Goal: Contribute content: Add original content to the website for others to see

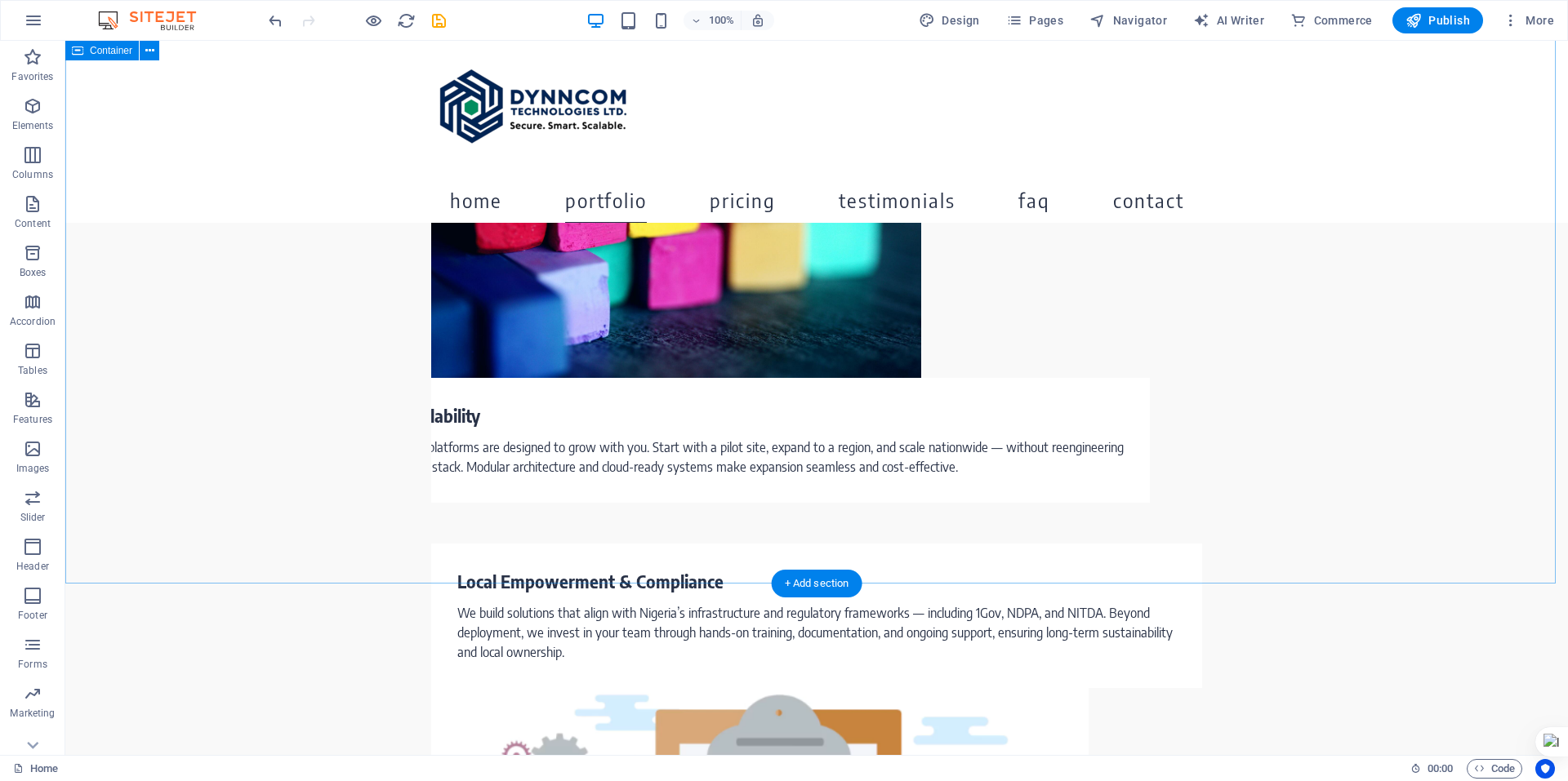
scroll to position [2611, 0]
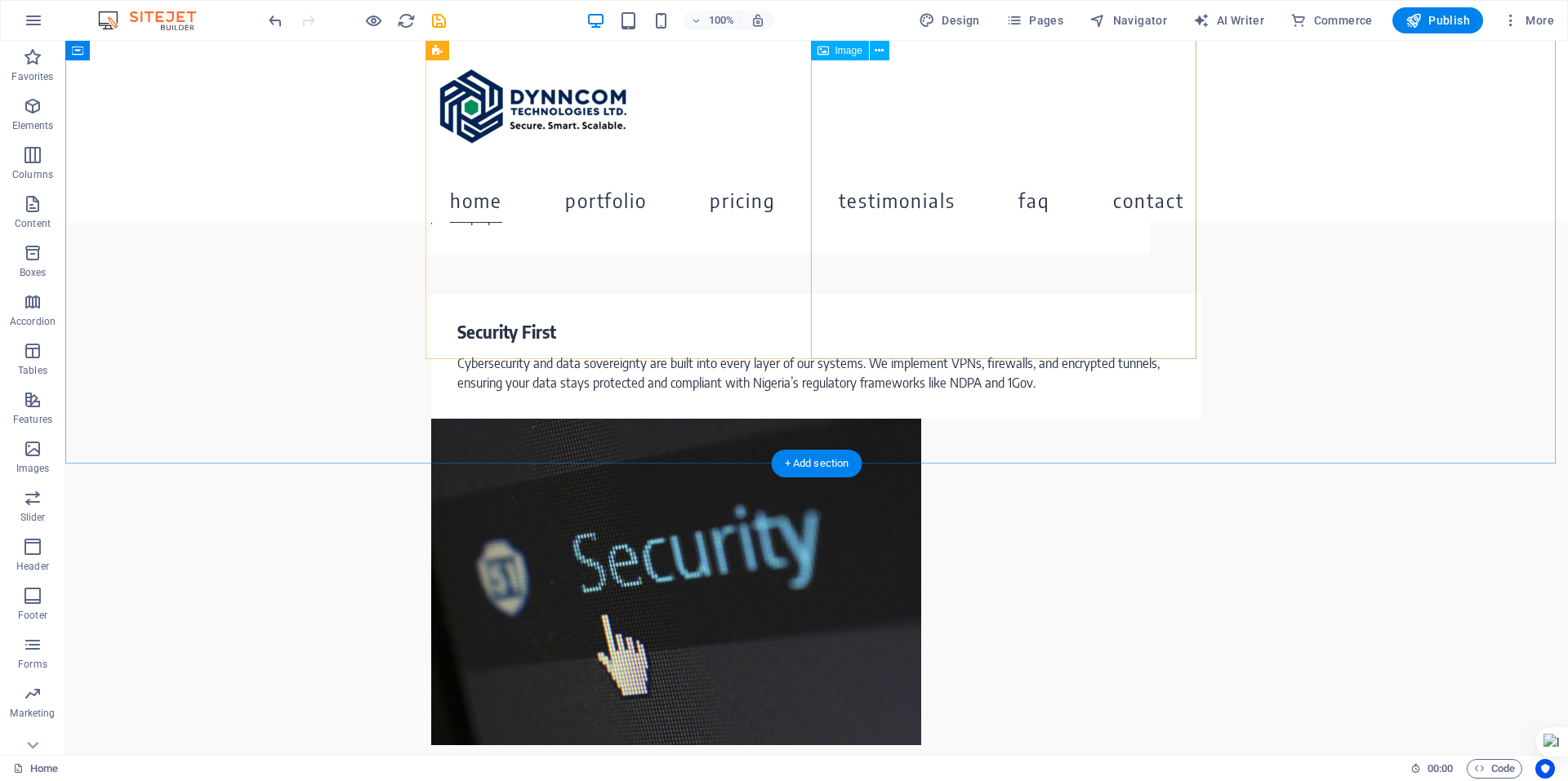
select select "px"
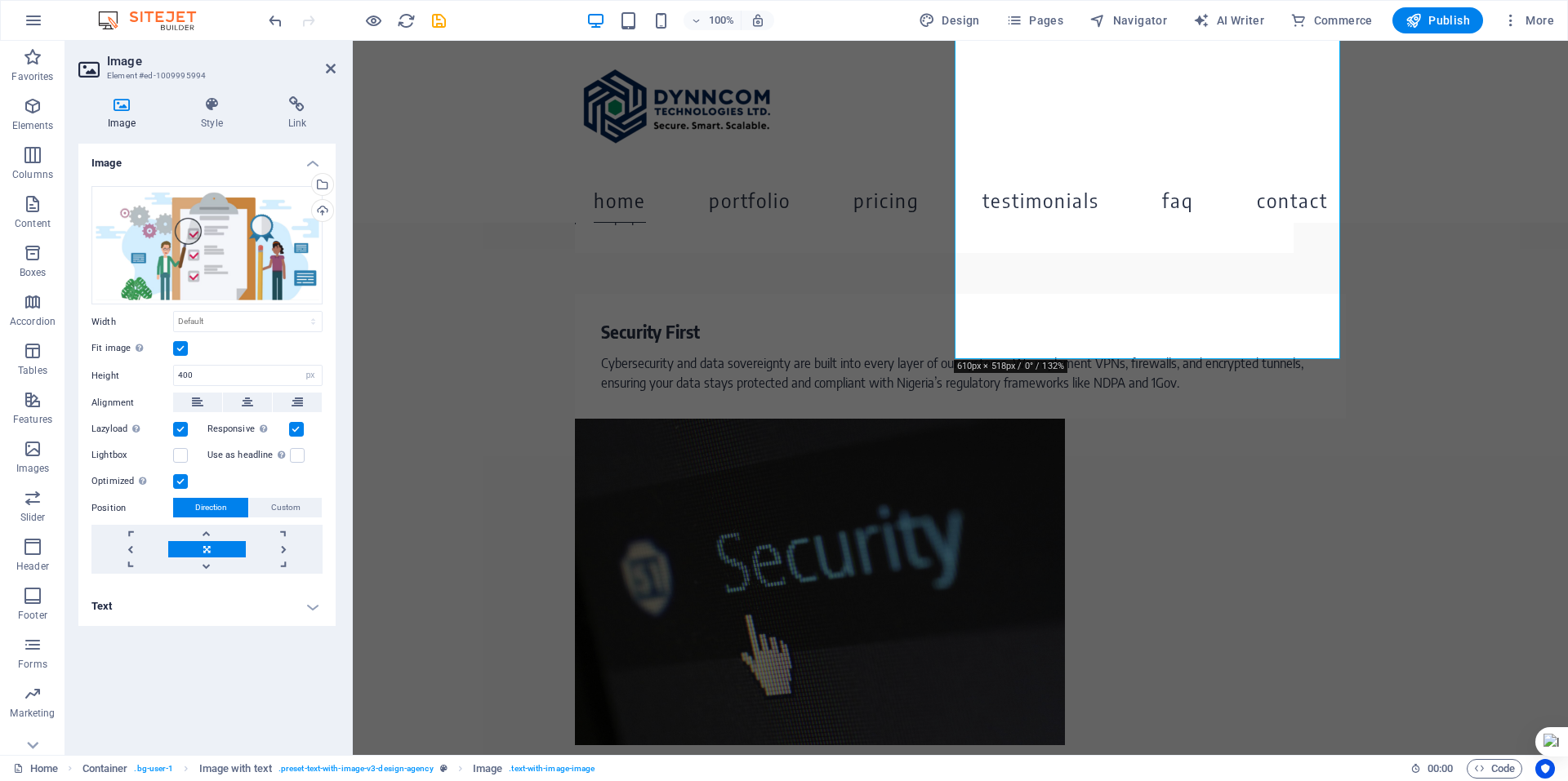
click at [183, 348] on label at bounding box center [181, 348] width 15 height 15
click at [0, 0] on input "Fit image Automatically fit image to a fixed width and height" at bounding box center [0, 0] width 0 height 0
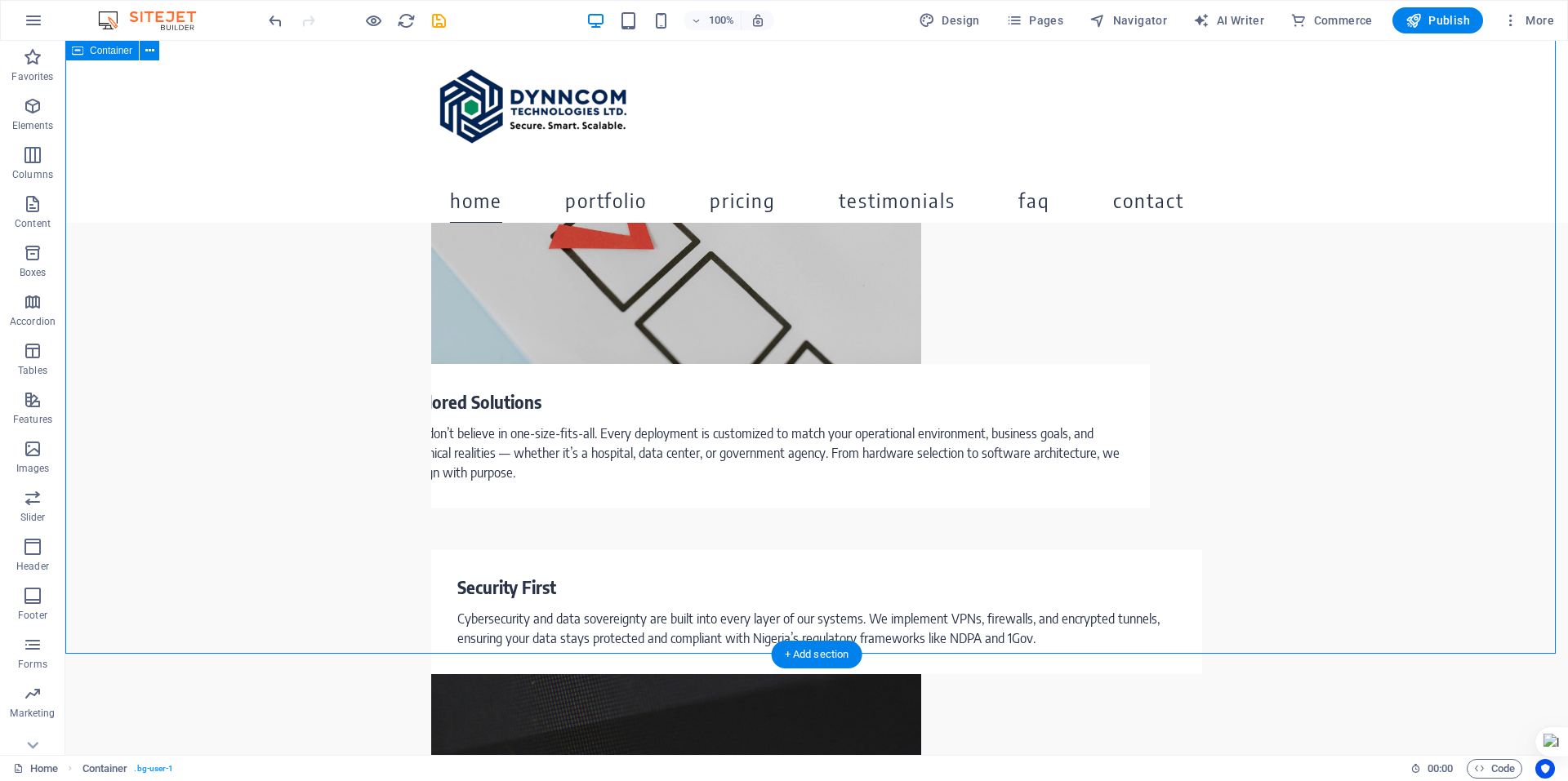
scroll to position [2380, 0]
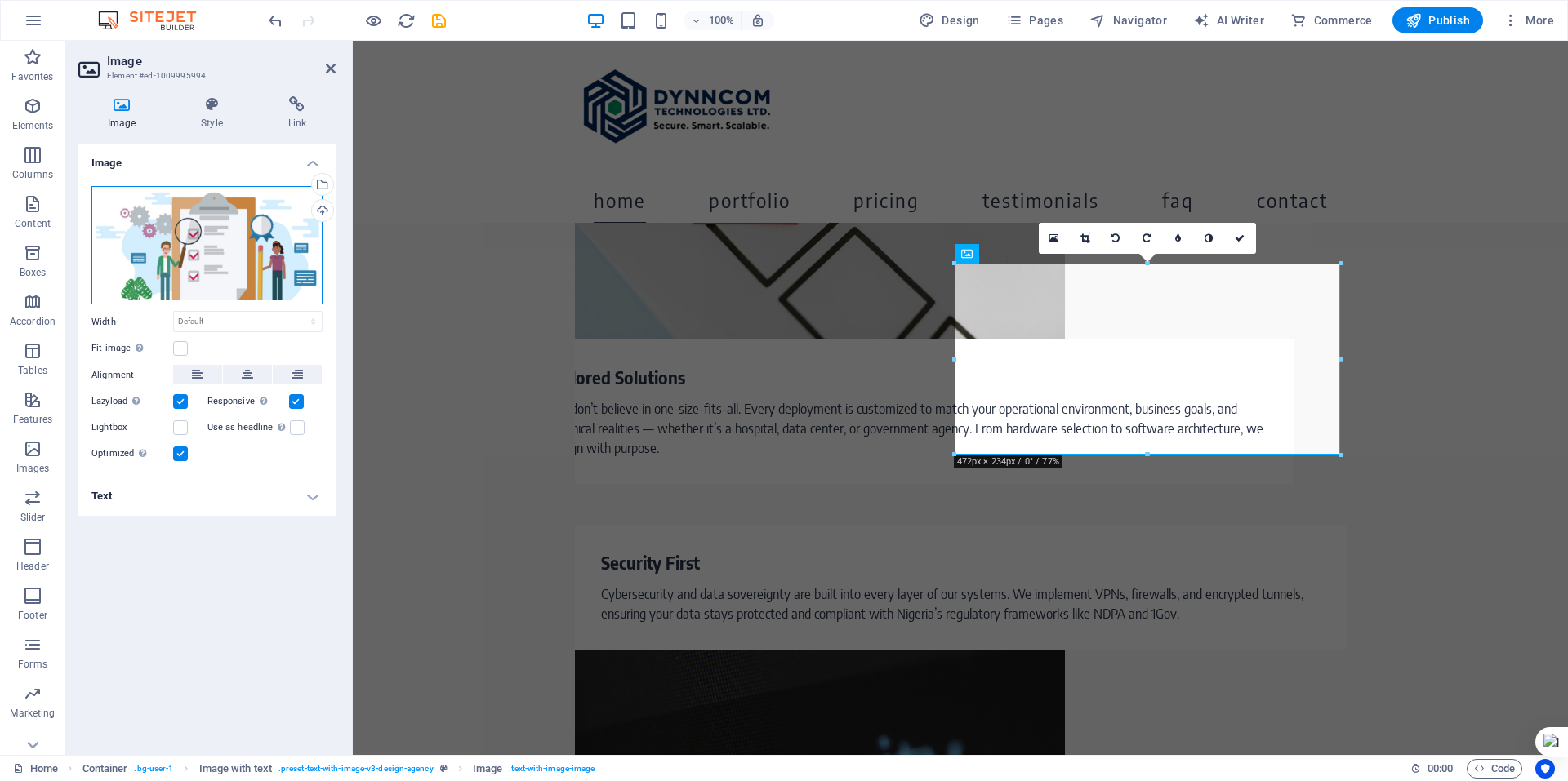
click at [254, 225] on div "Drag files here, click to choose files or select files from Files or our free s…" at bounding box center [207, 245] width 231 height 119
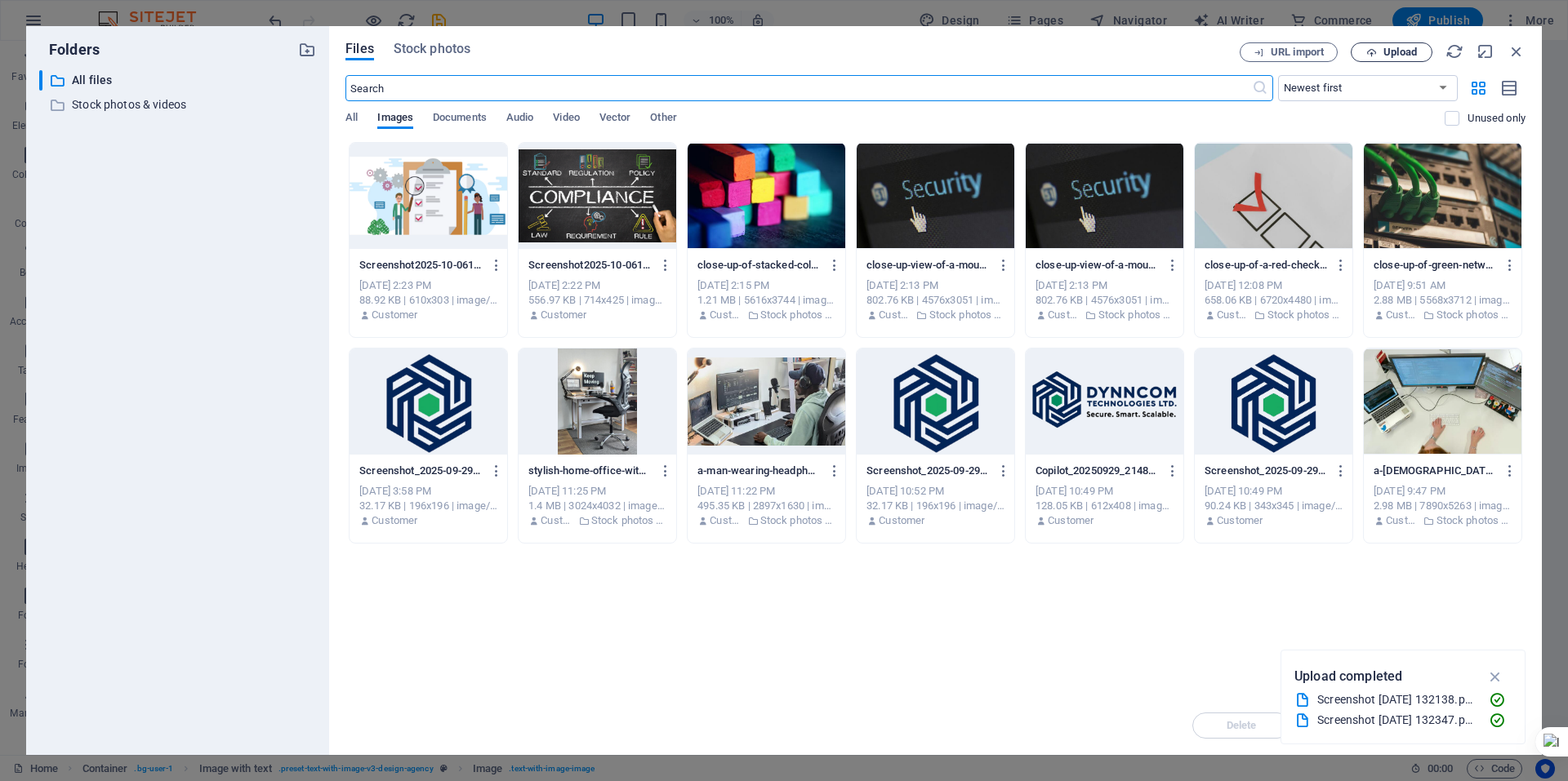
click at [1376, 48] on span "Upload" at bounding box center [1391, 53] width 67 height 11
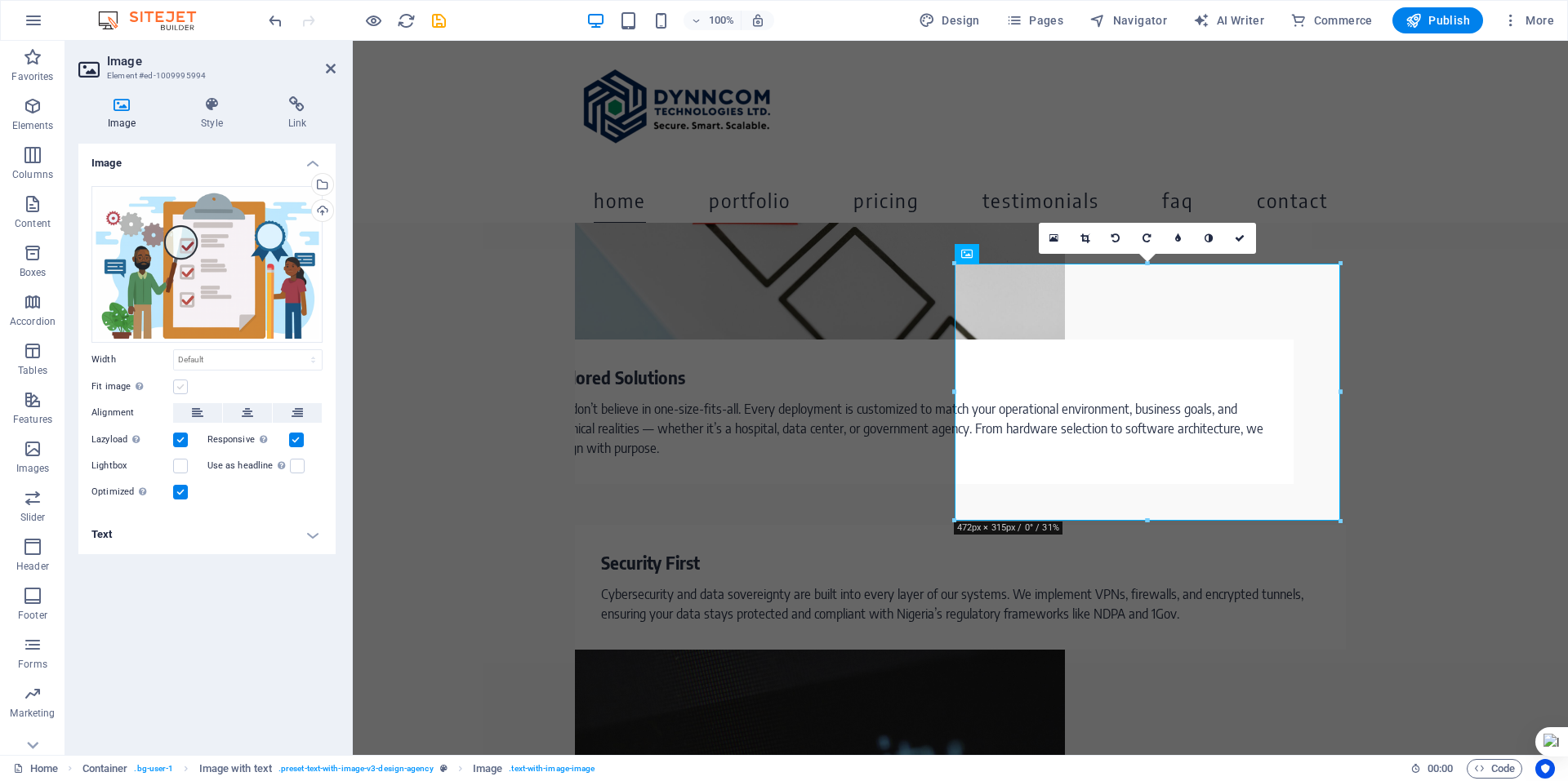
click at [180, 388] on label at bounding box center [181, 387] width 15 height 15
click at [0, 0] on input "Fit image Automatically fit image to a fixed width and height" at bounding box center [0, 0] width 0 height 0
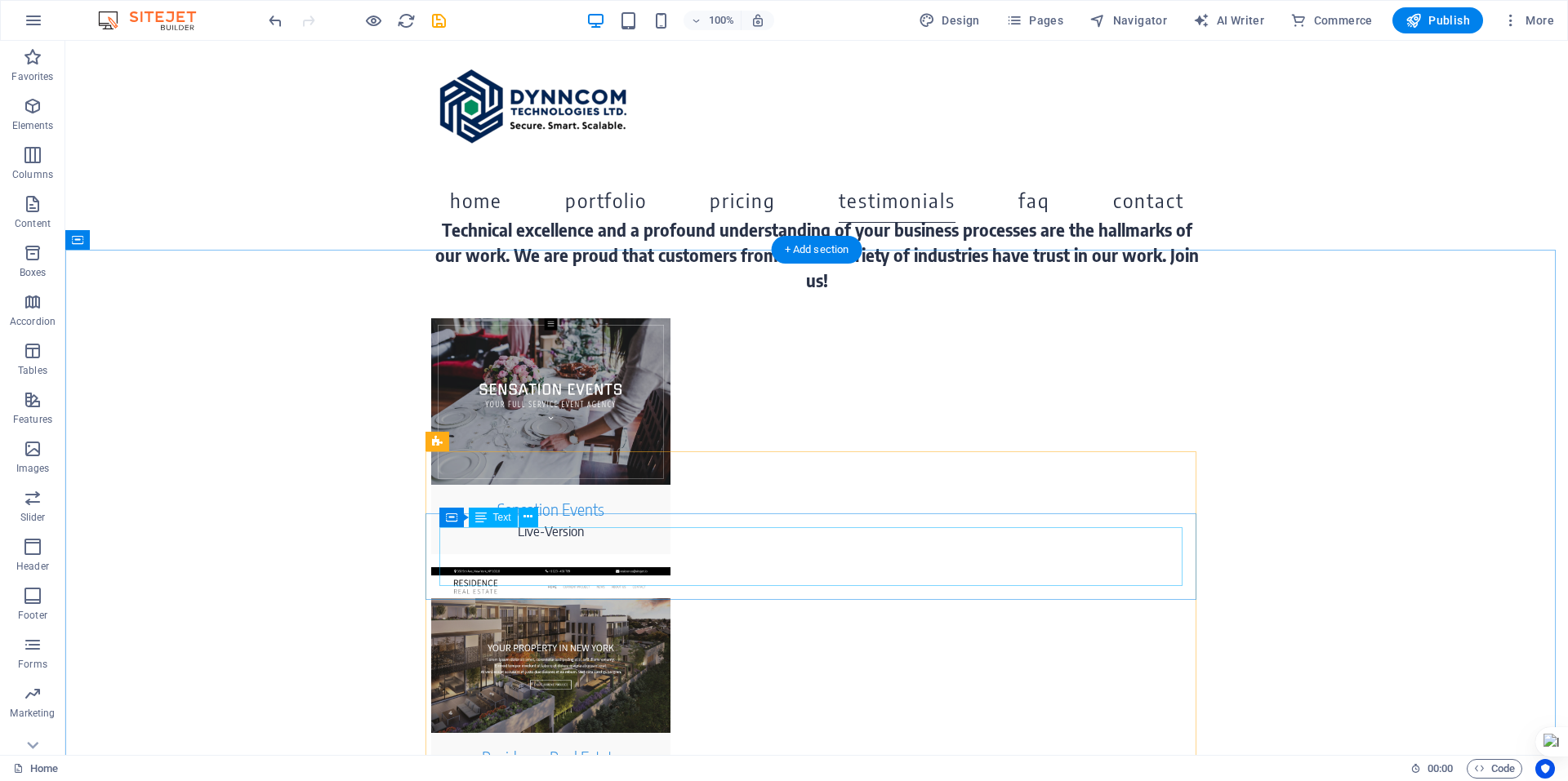
scroll to position [5073, 0]
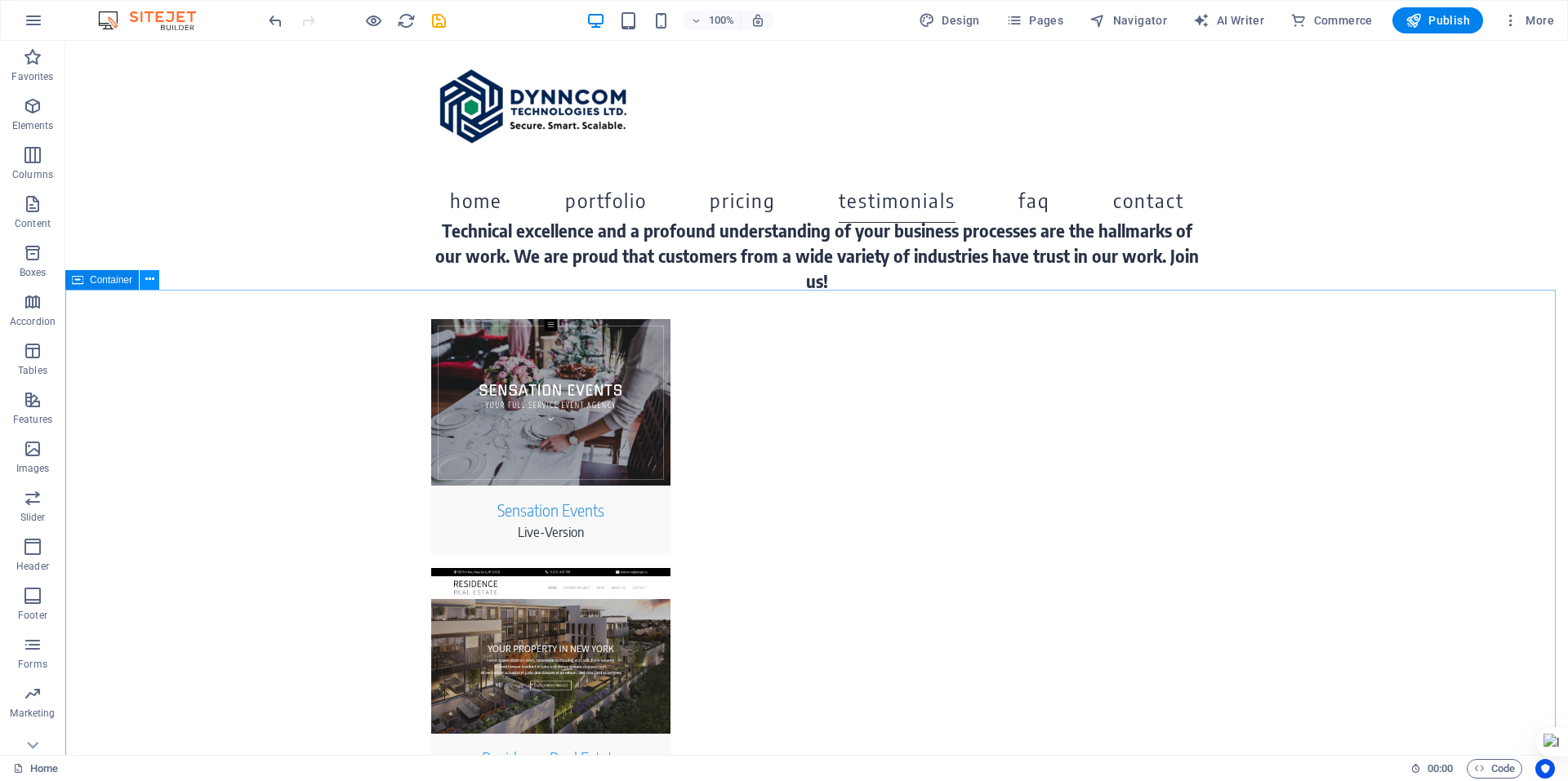
click at [149, 282] on icon at bounding box center [150, 280] width 9 height 17
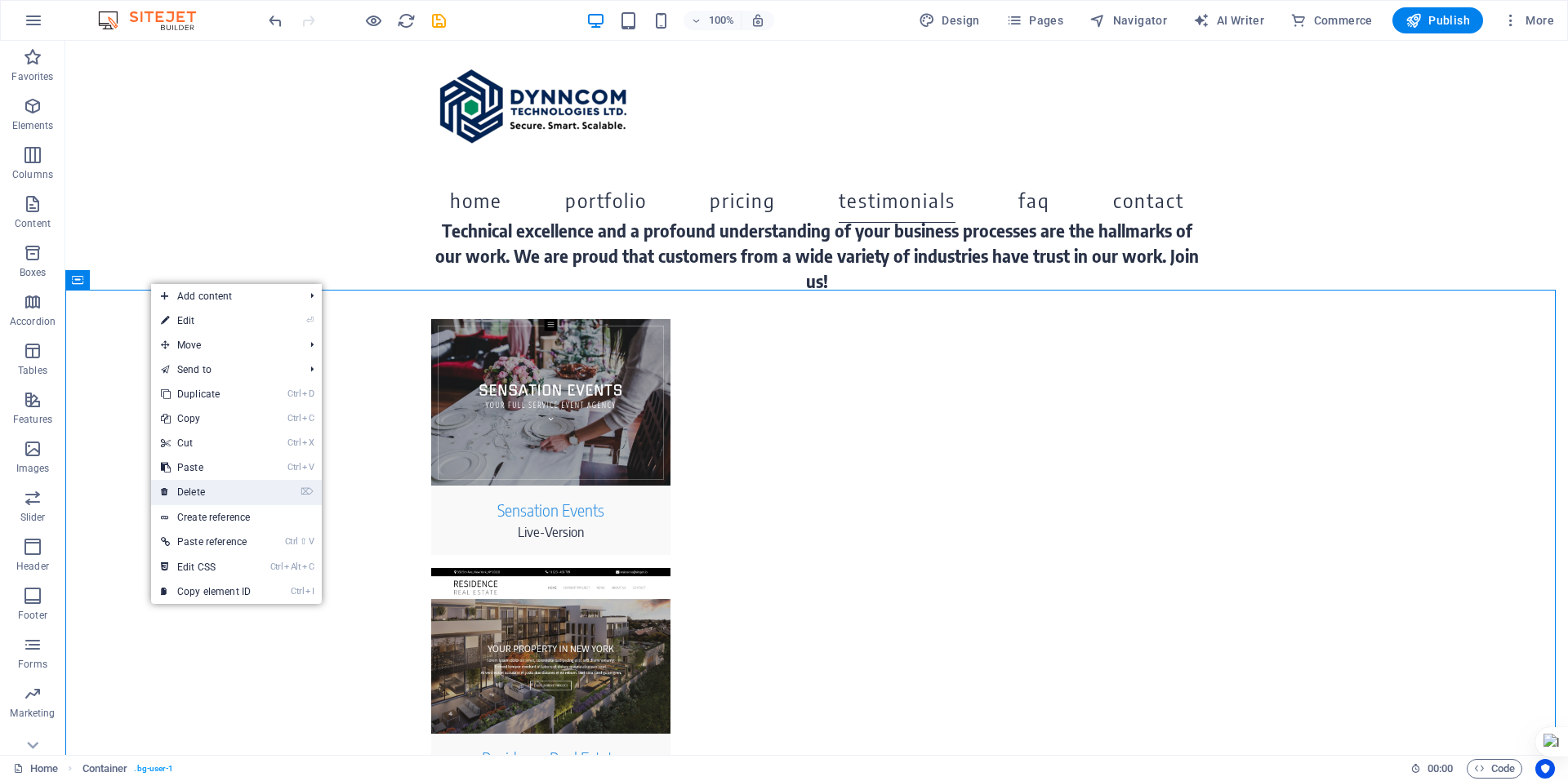
click at [213, 493] on link "⌦ Delete" at bounding box center [205, 491] width 110 height 24
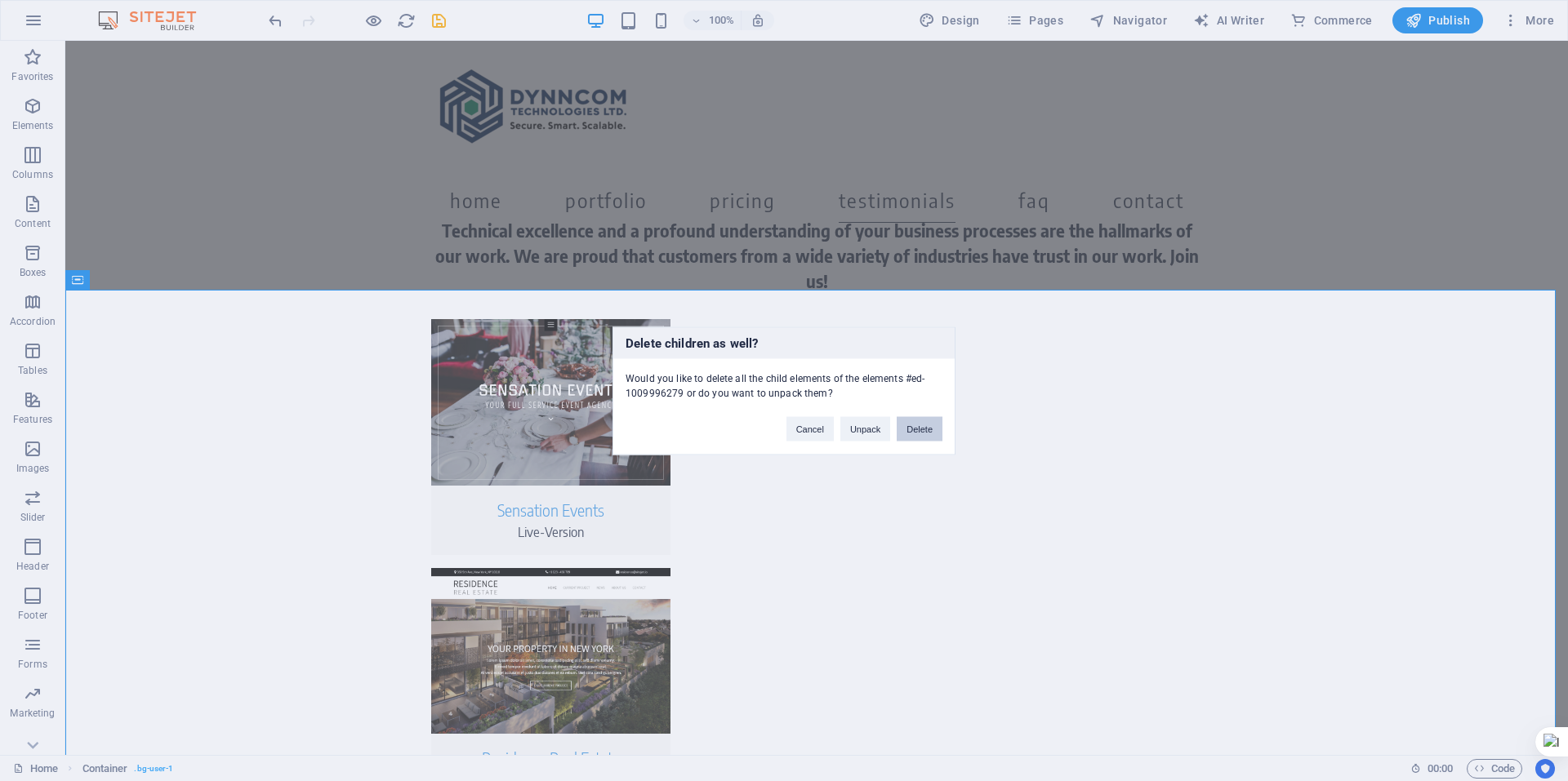
click at [919, 430] on button "Delete" at bounding box center [919, 428] width 46 height 24
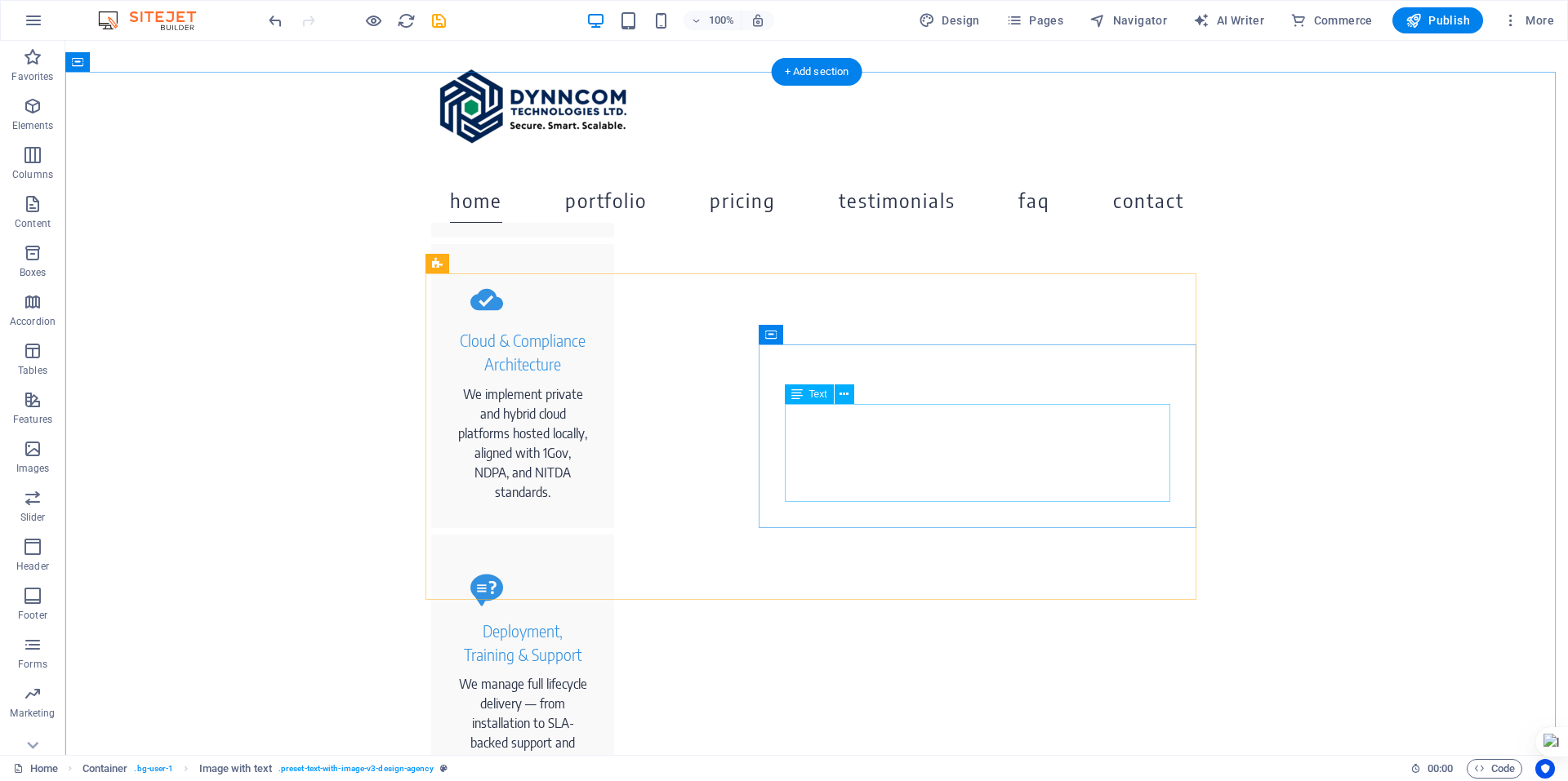
scroll to position [453, 0]
